Goal: Information Seeking & Learning: Learn about a topic

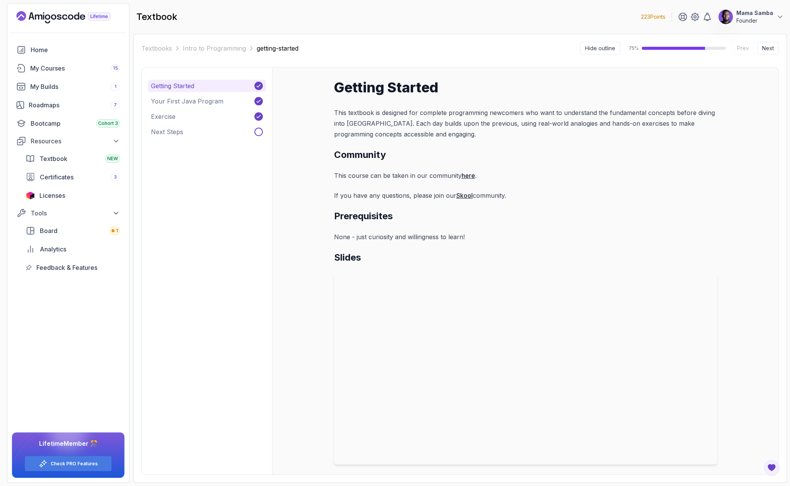
scroll to position [2, 0]
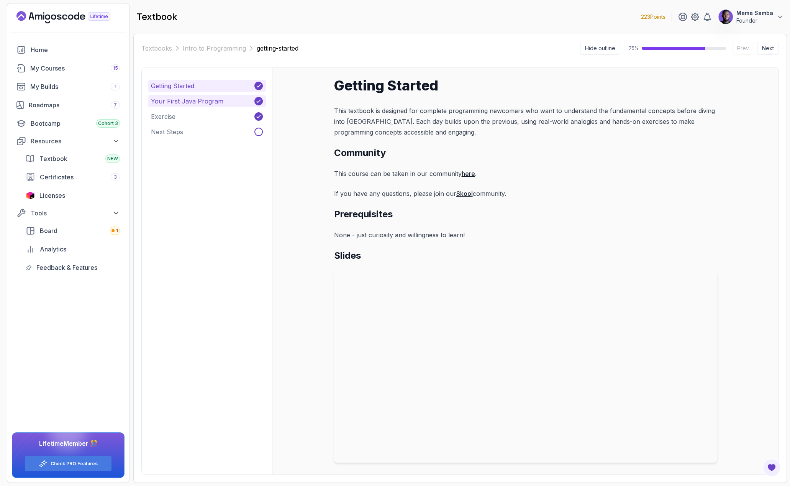
click at [189, 97] on p "Your First Java Program" at bounding box center [187, 101] width 72 height 9
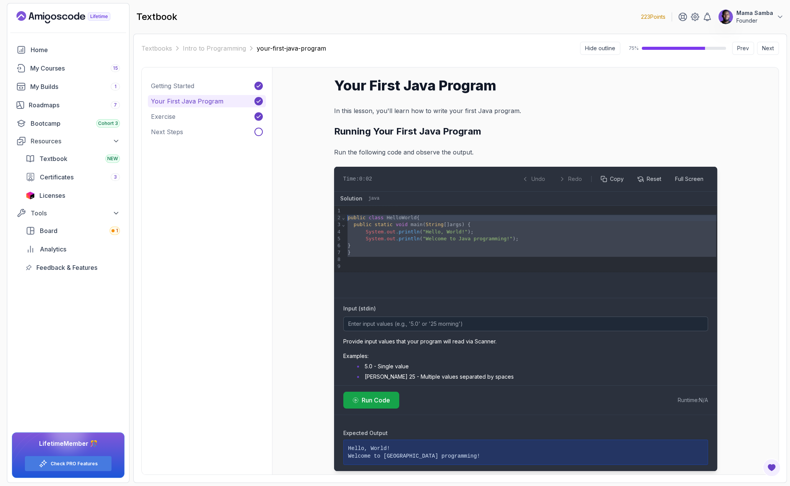
click at [337, 218] on div "9 1 2 3 4 5 6 7 8 9 › ⌄ ⌄ public class HelloWorld { public static void main ( S…" at bounding box center [525, 239] width 383 height 66
click at [387, 236] on span "out" at bounding box center [391, 239] width 9 height 6
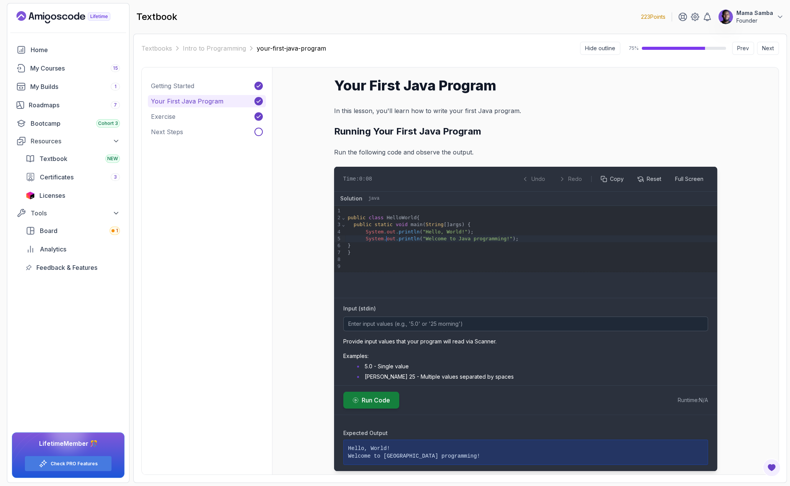
click at [371, 393] on button "Run Code" at bounding box center [371, 400] width 56 height 17
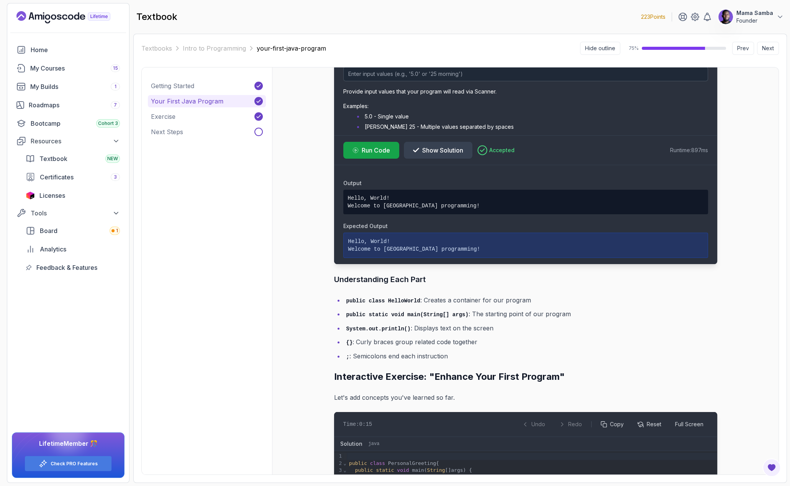
scroll to position [256, 0]
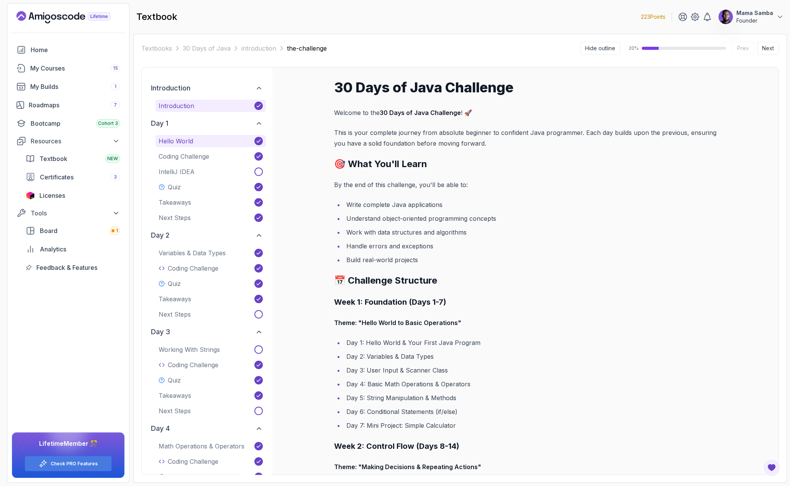
click at [177, 138] on p "Hello World" at bounding box center [176, 140] width 34 height 9
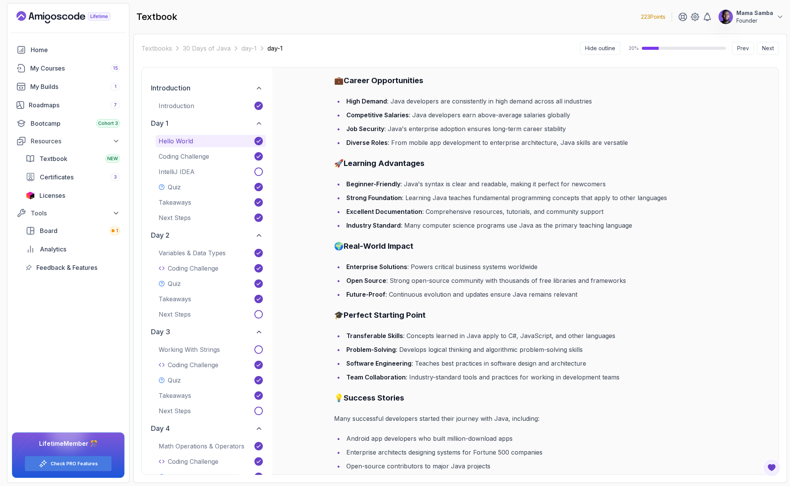
scroll to position [1664, 0]
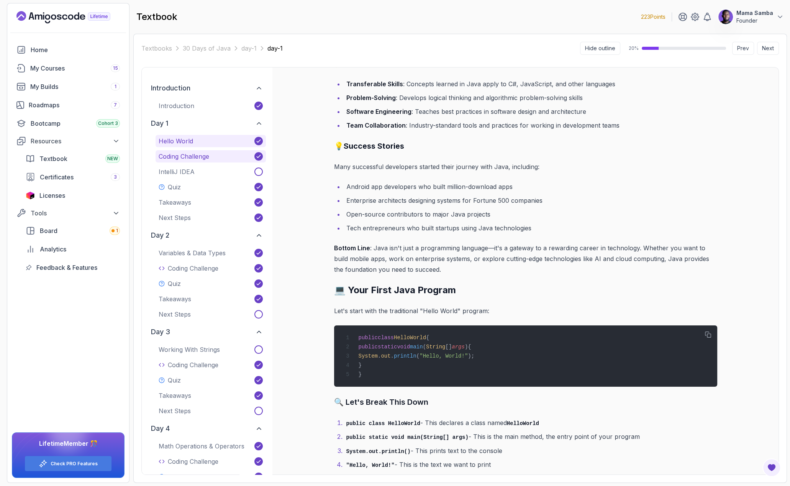
click at [189, 150] on button "Coding Challenge" at bounding box center [211, 156] width 110 height 12
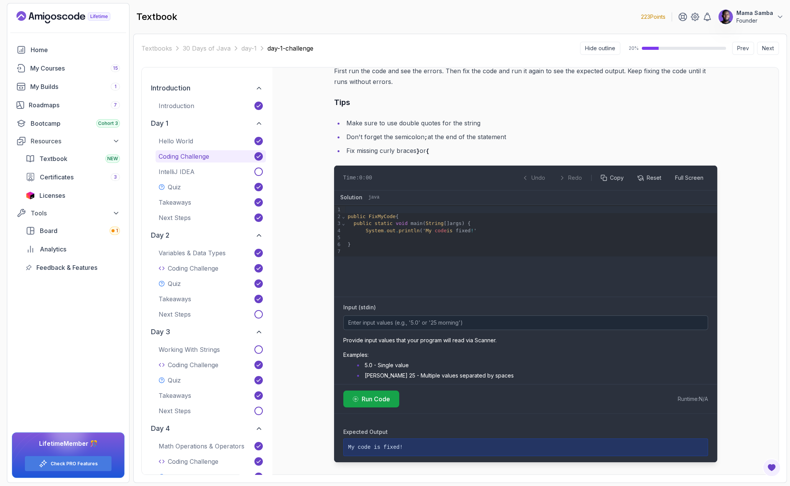
scroll to position [547, 0]
click at [194, 172] on button "IntelliJ IDEA" at bounding box center [211, 172] width 110 height 12
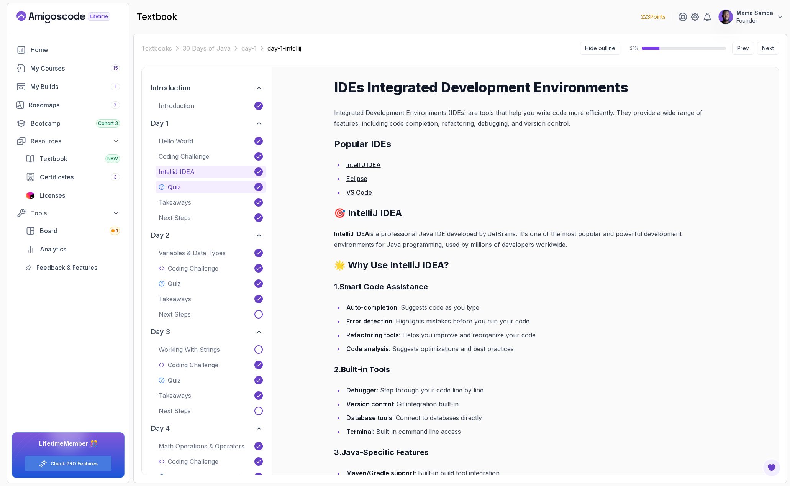
click at [184, 185] on button "Quiz" at bounding box center [211, 187] width 110 height 12
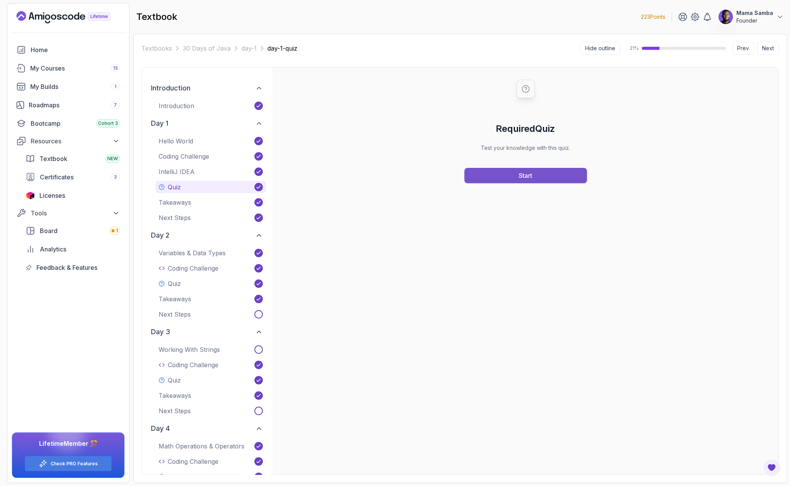
click at [552, 180] on button "Start" at bounding box center [525, 175] width 123 height 15
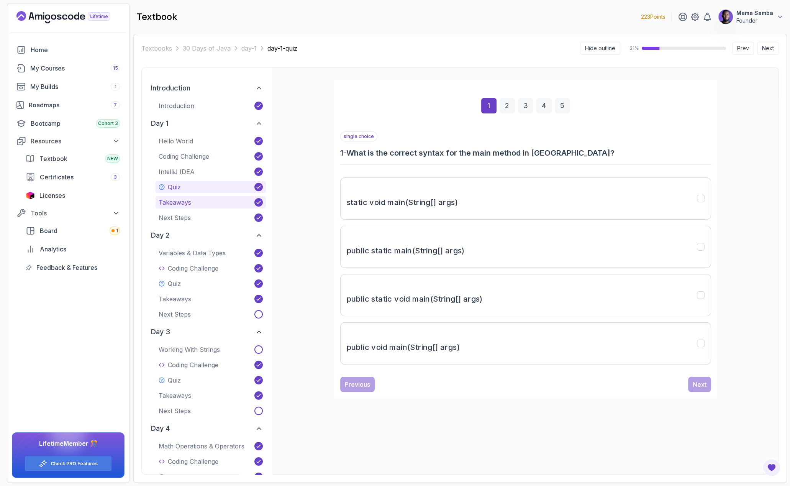
click at [185, 203] on p "Takeaways" at bounding box center [175, 202] width 33 height 9
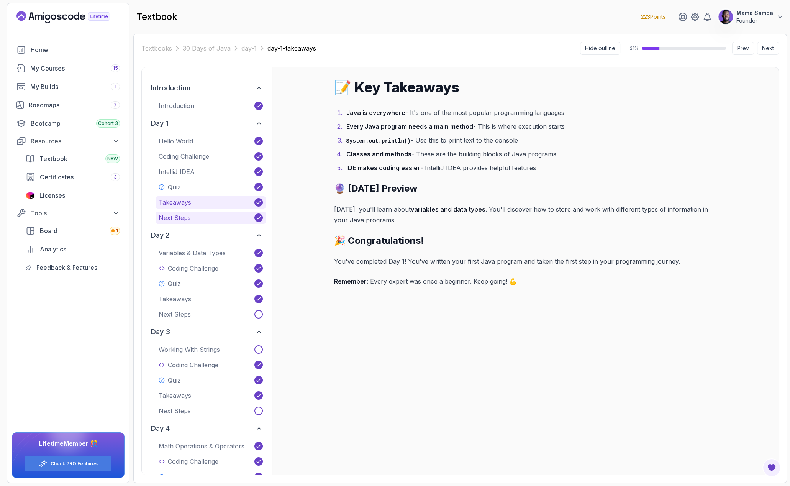
click at [180, 219] on p "Next Steps" at bounding box center [175, 217] width 32 height 9
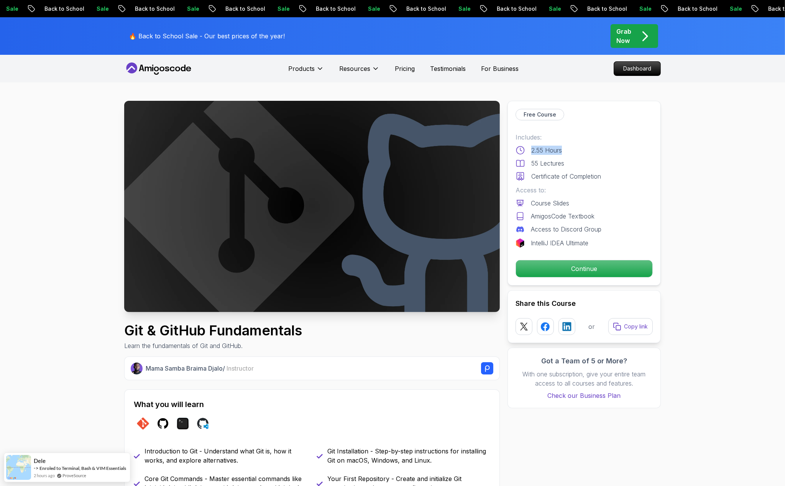
drag, startPoint x: 535, startPoint y: 150, endPoint x: 574, endPoint y: 150, distance: 39.1
click at [574, 150] on div "2.55 Hours" at bounding box center [583, 150] width 137 height 9
click at [567, 151] on div "2.55 Hours" at bounding box center [583, 150] width 137 height 9
